Goal: Complete application form

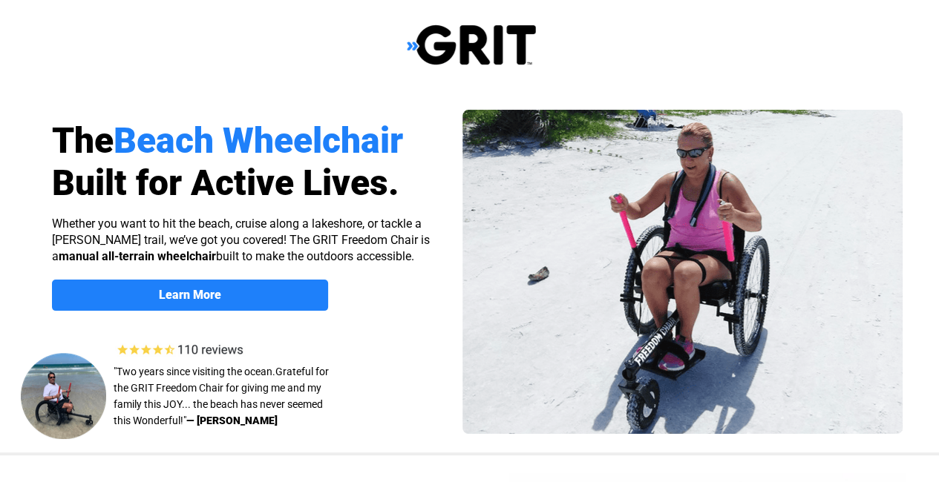
select select "US"
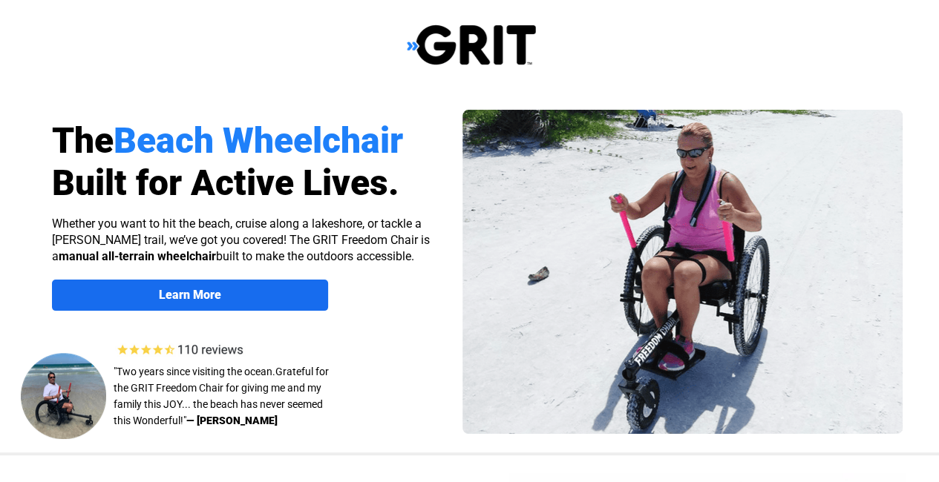
click at [204, 295] on strong "Learn More" at bounding box center [190, 295] width 62 height 14
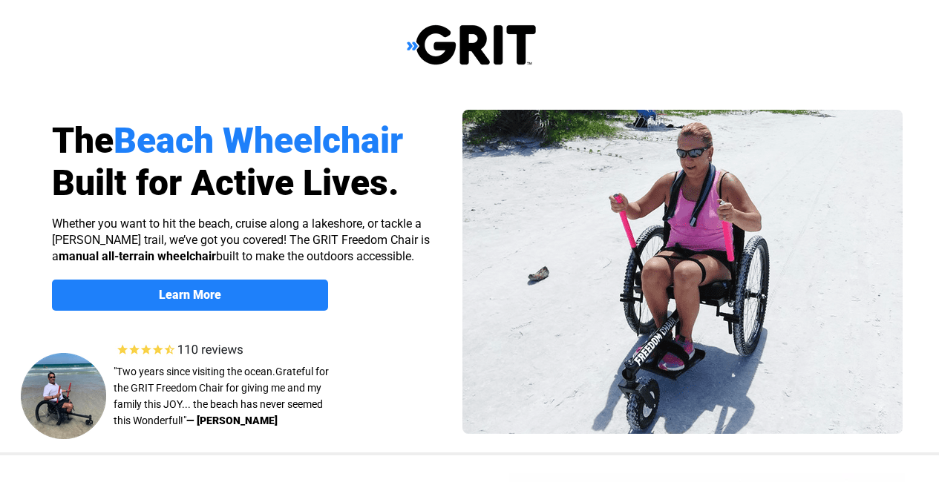
scroll to position [1147, 0]
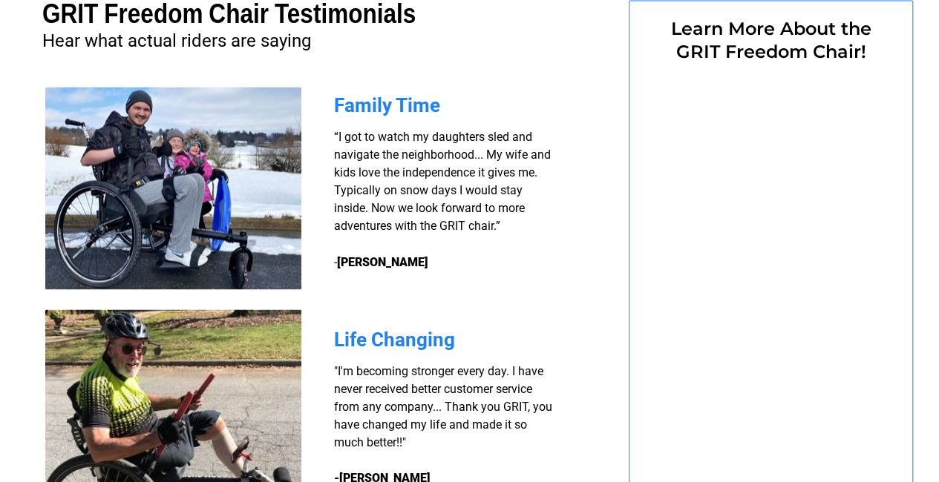
select select "US"
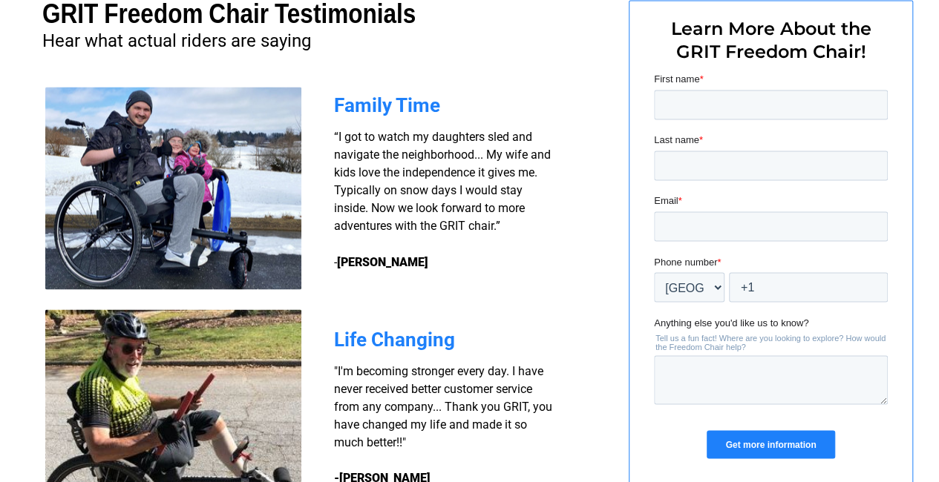
scroll to position [0, 0]
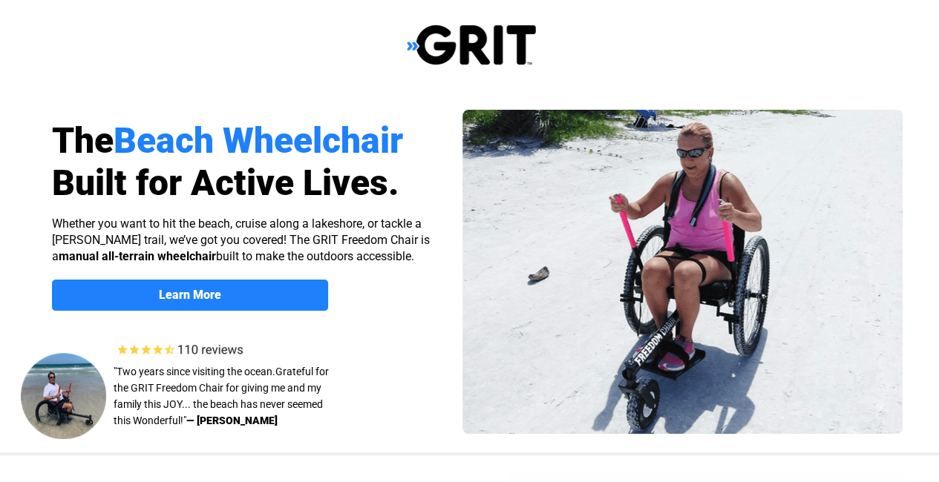
select select "US"
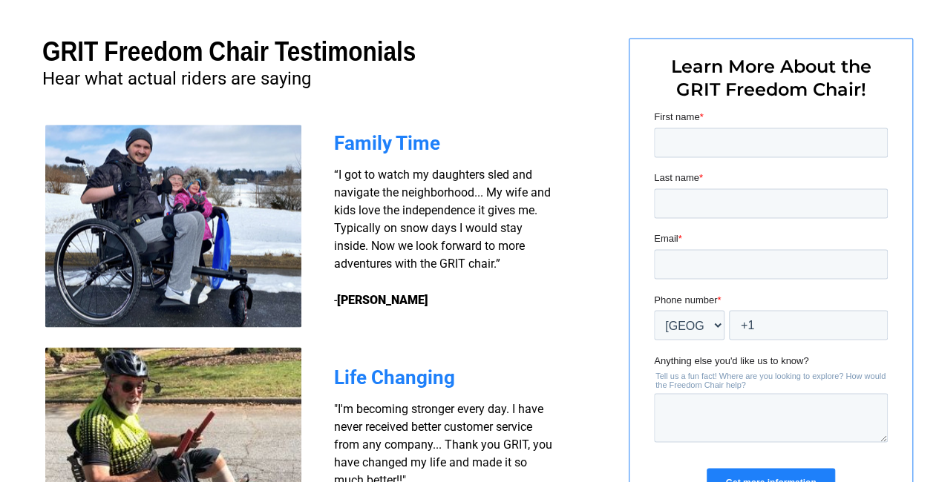
scroll to position [1097, 0]
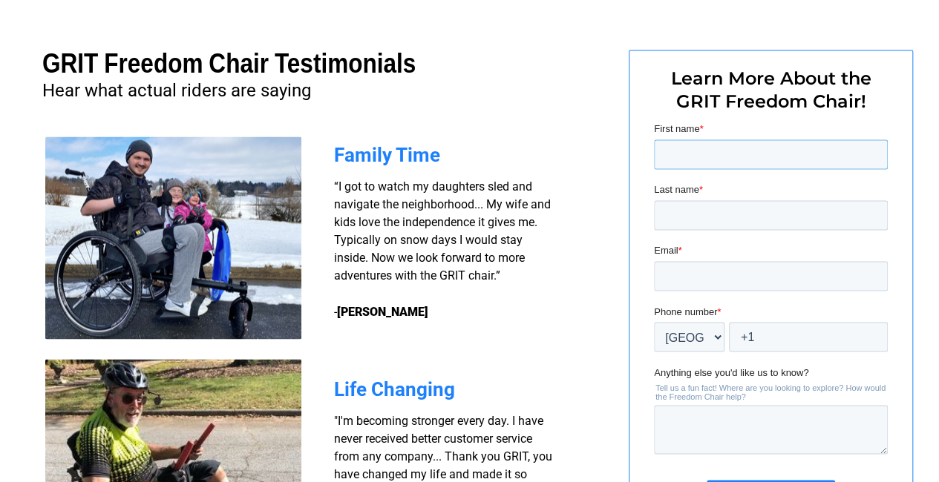
click at [695, 154] on input "First name *" at bounding box center [771, 155] width 234 height 30
type input "Jennifer"
drag, startPoint x: 709, startPoint y: 208, endPoint x: 719, endPoint y: 209, distance: 10.5
click at [709, 208] on input "Last name *" at bounding box center [771, 215] width 234 height 30
type input "Anderson"
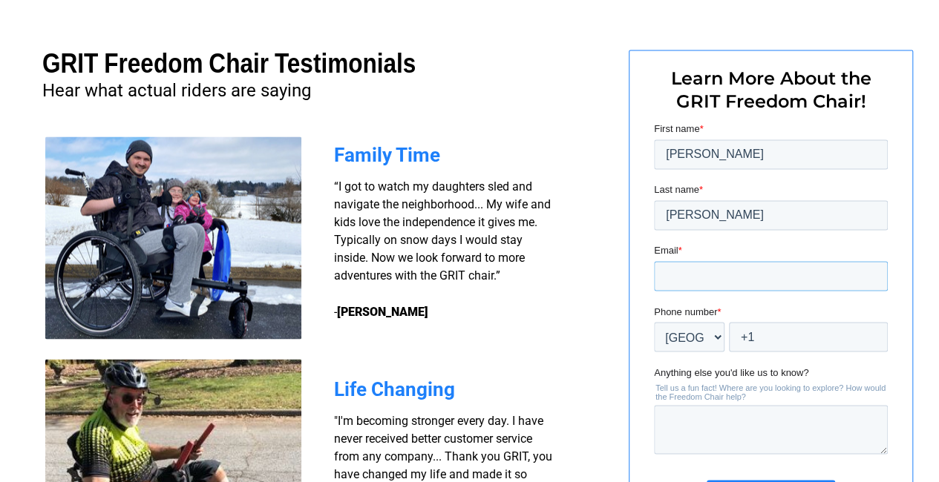
click at [700, 276] on input "Email *" at bounding box center [771, 276] width 234 height 30
type input "janderson@trellis4tomorrow.org"
click at [761, 333] on input "+1" at bounding box center [808, 337] width 159 height 30
type input "+1 610886-4901"
click at [739, 422] on textarea "Anything else you'd like us to know?" at bounding box center [771, 429] width 234 height 49
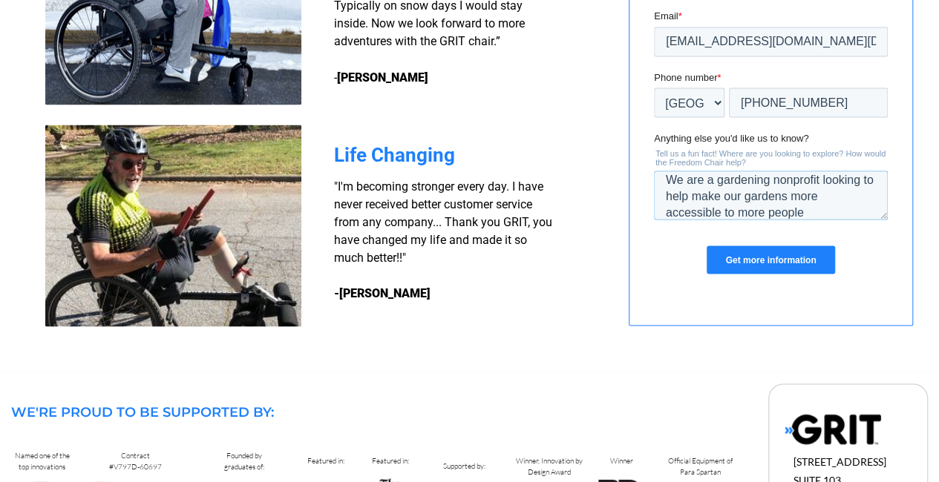
scroll to position [1334, 0]
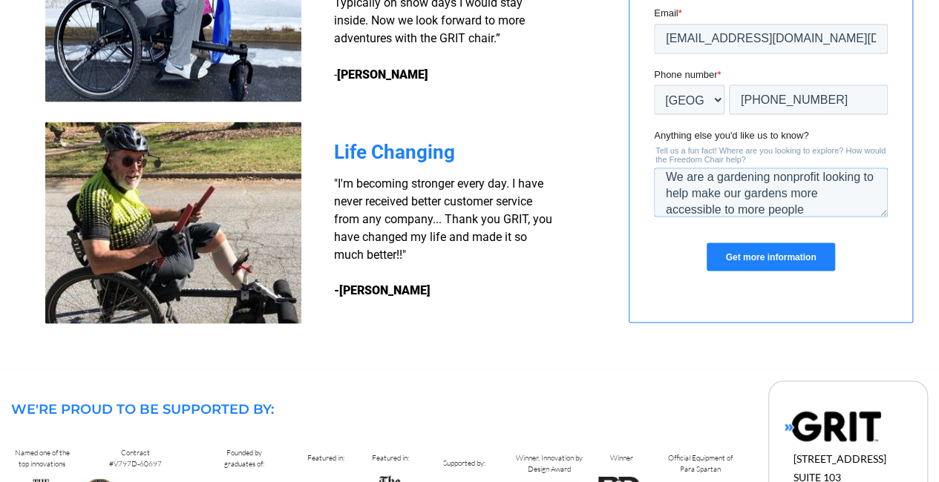
type textarea "We are a gardening nonprofit looking to help make our gardens more accessible t…"
click at [783, 249] on input "Get more information" at bounding box center [770, 257] width 128 height 28
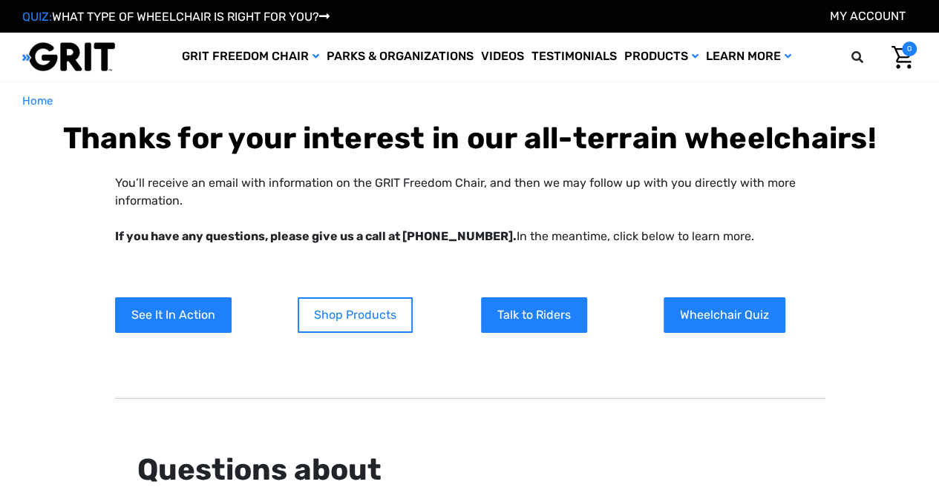
click at [353, 318] on link "Shop Products" at bounding box center [355, 316] width 115 height 36
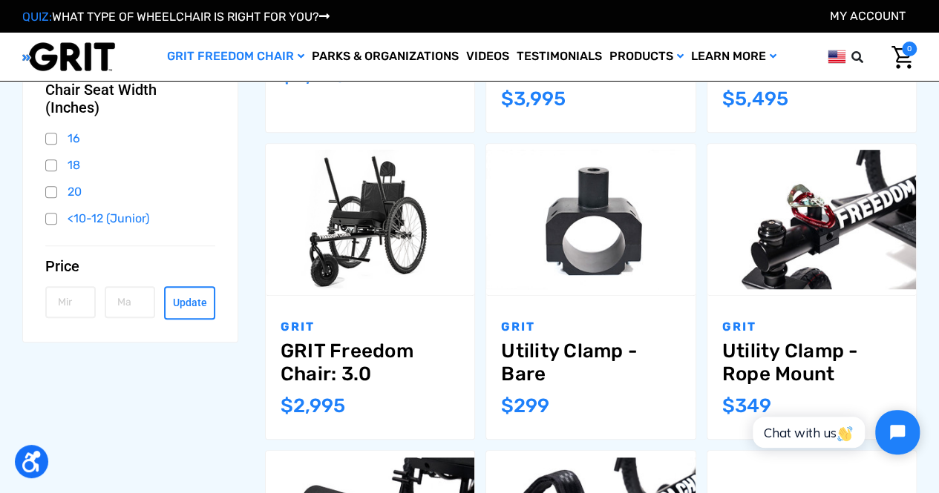
scroll to position [479, 0]
